Goal: Transaction & Acquisition: Download file/media

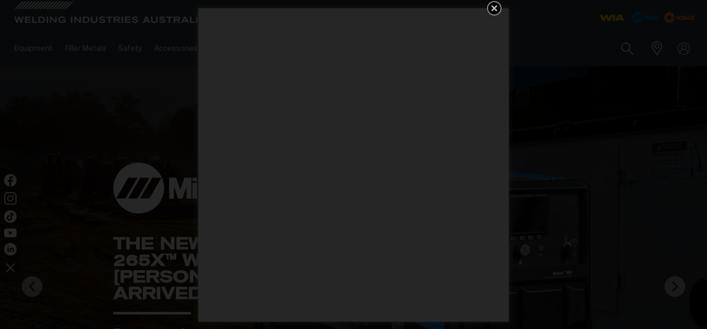
click at [493, 9] on icon "Get 5 WIA Welding Guides Free!" at bounding box center [494, 8] width 6 height 6
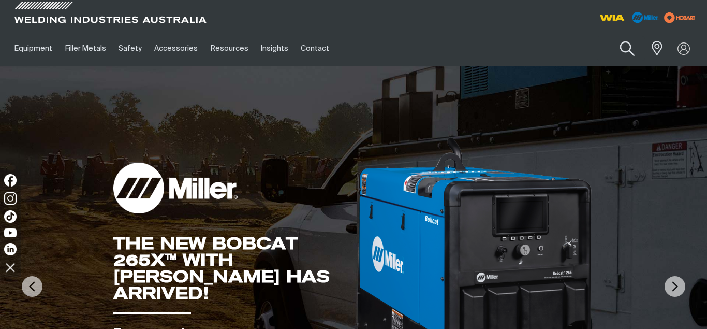
click at [629, 53] on button "Search products" at bounding box center [628, 49] width 42 height 30
click at [517, 49] on input "Search" at bounding box center [564, 48] width 159 height 23
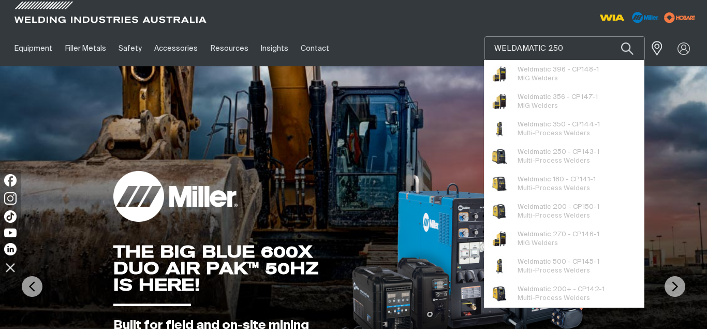
type input "WELDAMATIC 250I"
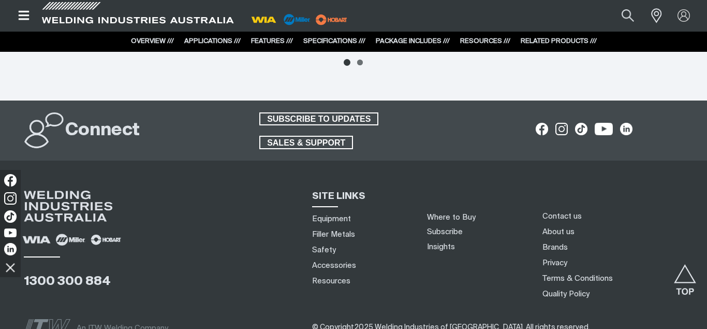
scroll to position [4632, 0]
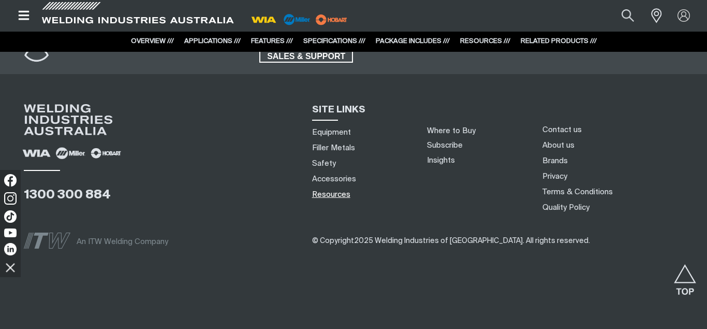
click at [340, 194] on link "Resources" at bounding box center [331, 194] width 38 height 11
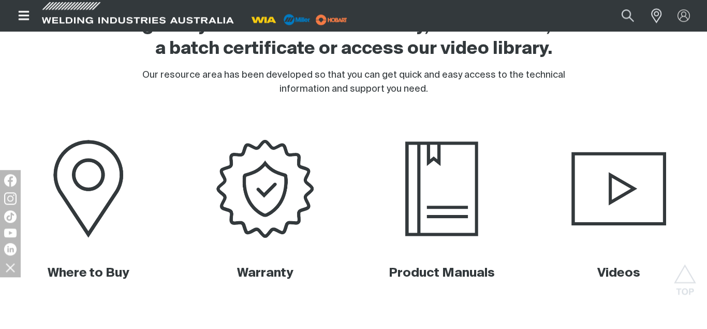
scroll to position [398, 0]
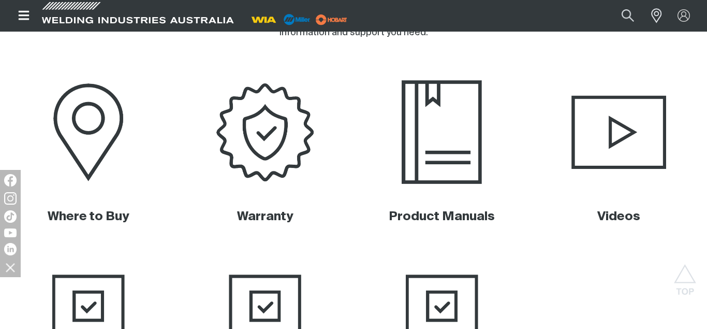
click at [432, 135] on img at bounding box center [442, 133] width 176 height 118
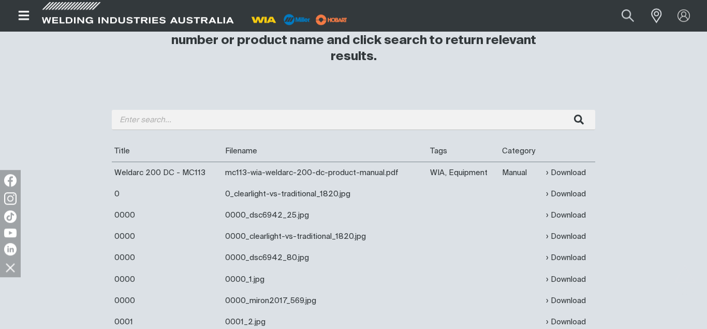
scroll to position [326, 0]
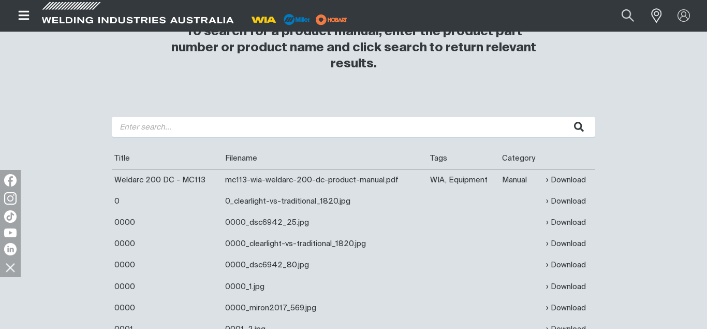
click at [264, 123] on input "search" at bounding box center [354, 127] width 484 height 20
type input "WELDMATIC 250i"
click at [563, 117] on button "submit" at bounding box center [579, 127] width 33 height 20
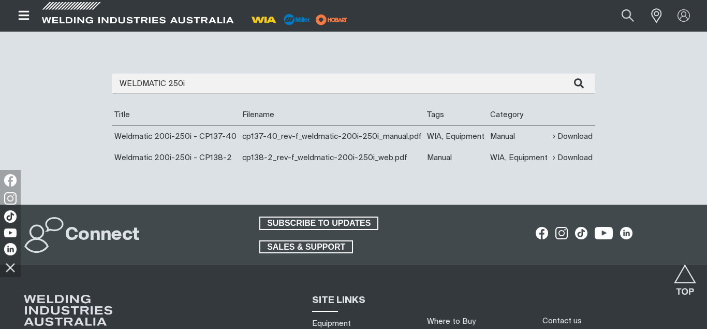
scroll to position [370, 0]
click at [574, 142] on link "Download" at bounding box center [573, 136] width 40 height 12
